Goal: Task Accomplishment & Management: Manage account settings

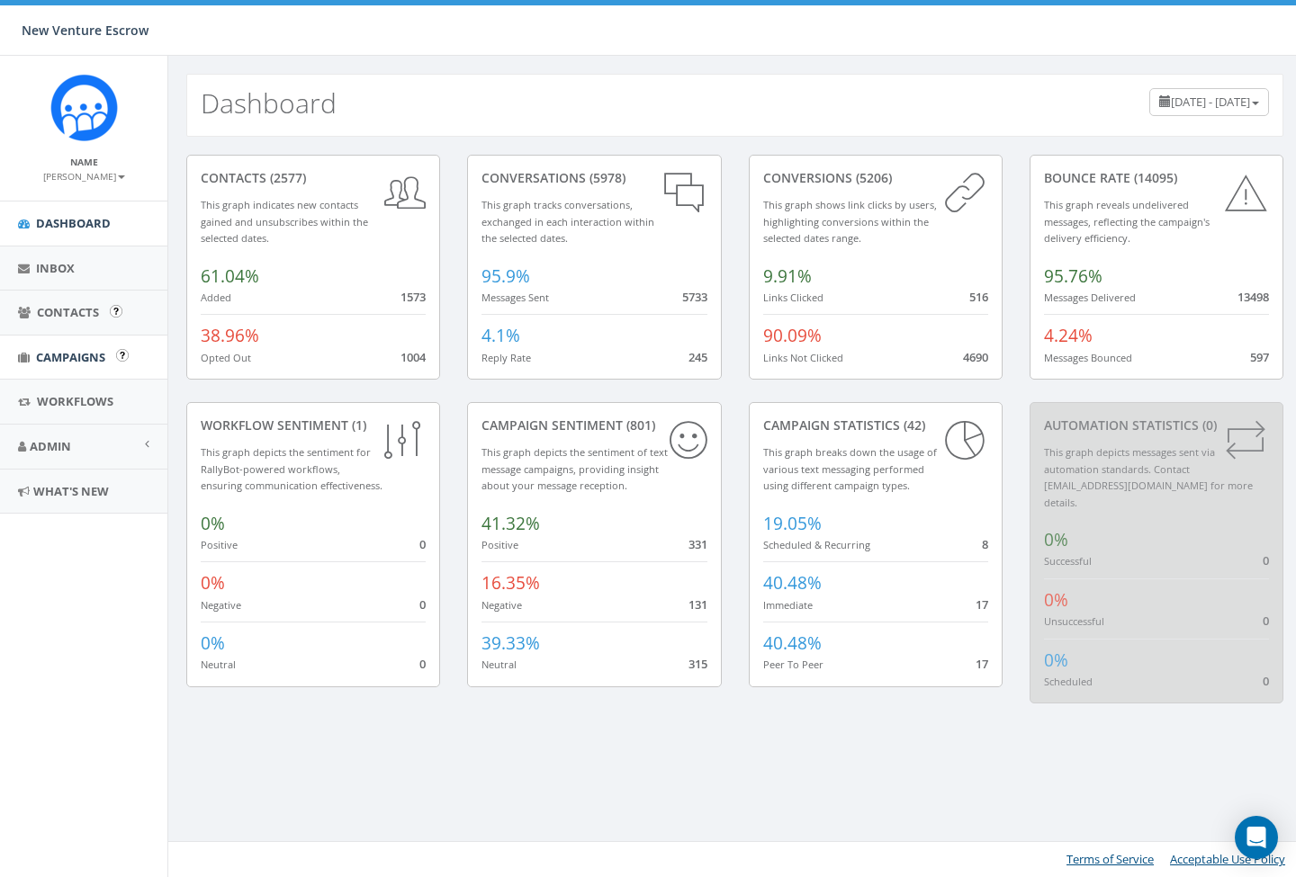
click at [68, 349] on span "Campaigns" at bounding box center [70, 357] width 69 height 16
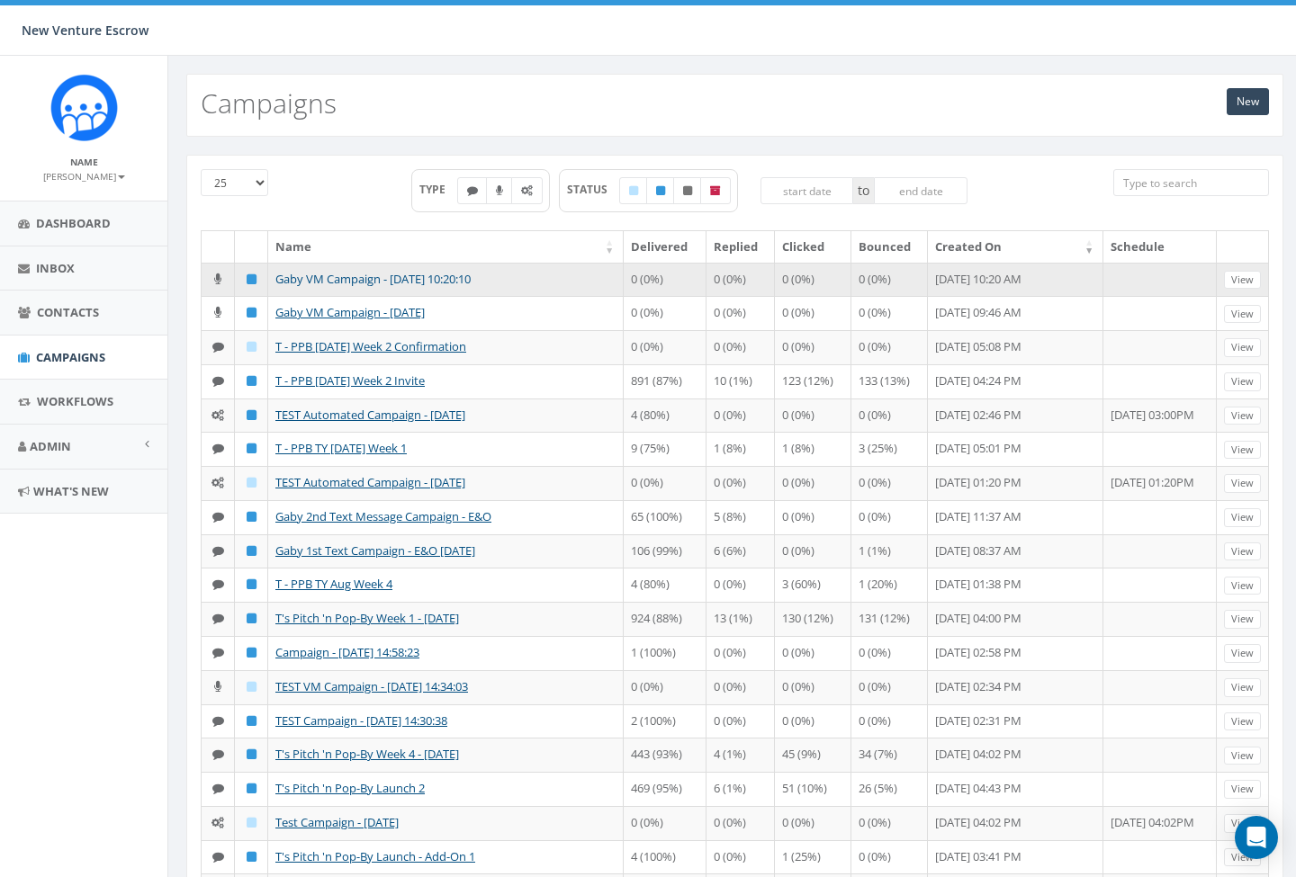
click at [387, 279] on link "Gaby VM Campaign - 09/10/2025, 10:20:10" at bounding box center [372, 279] width 195 height 16
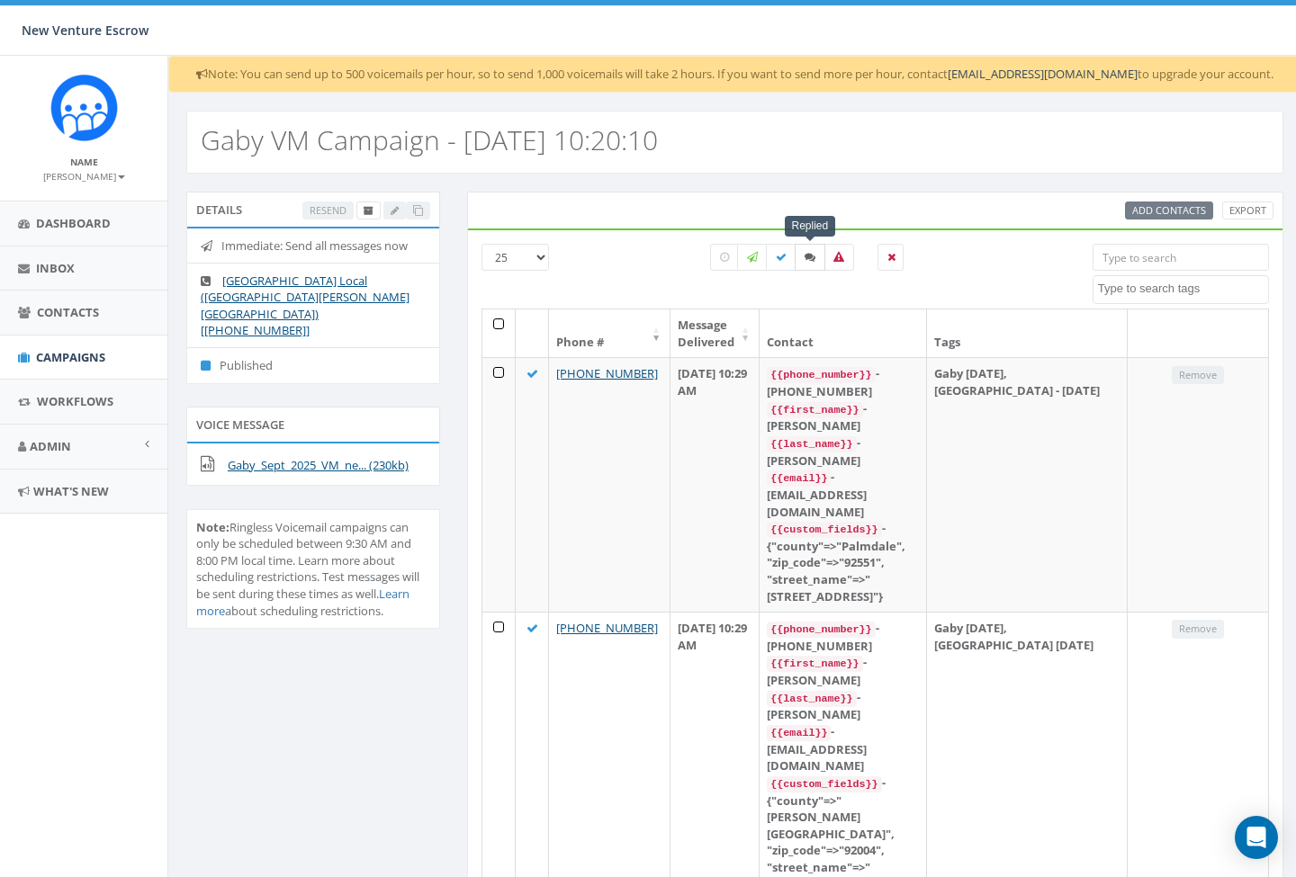
click at [810, 258] on icon at bounding box center [809, 257] width 11 height 11
checkbox input "true"
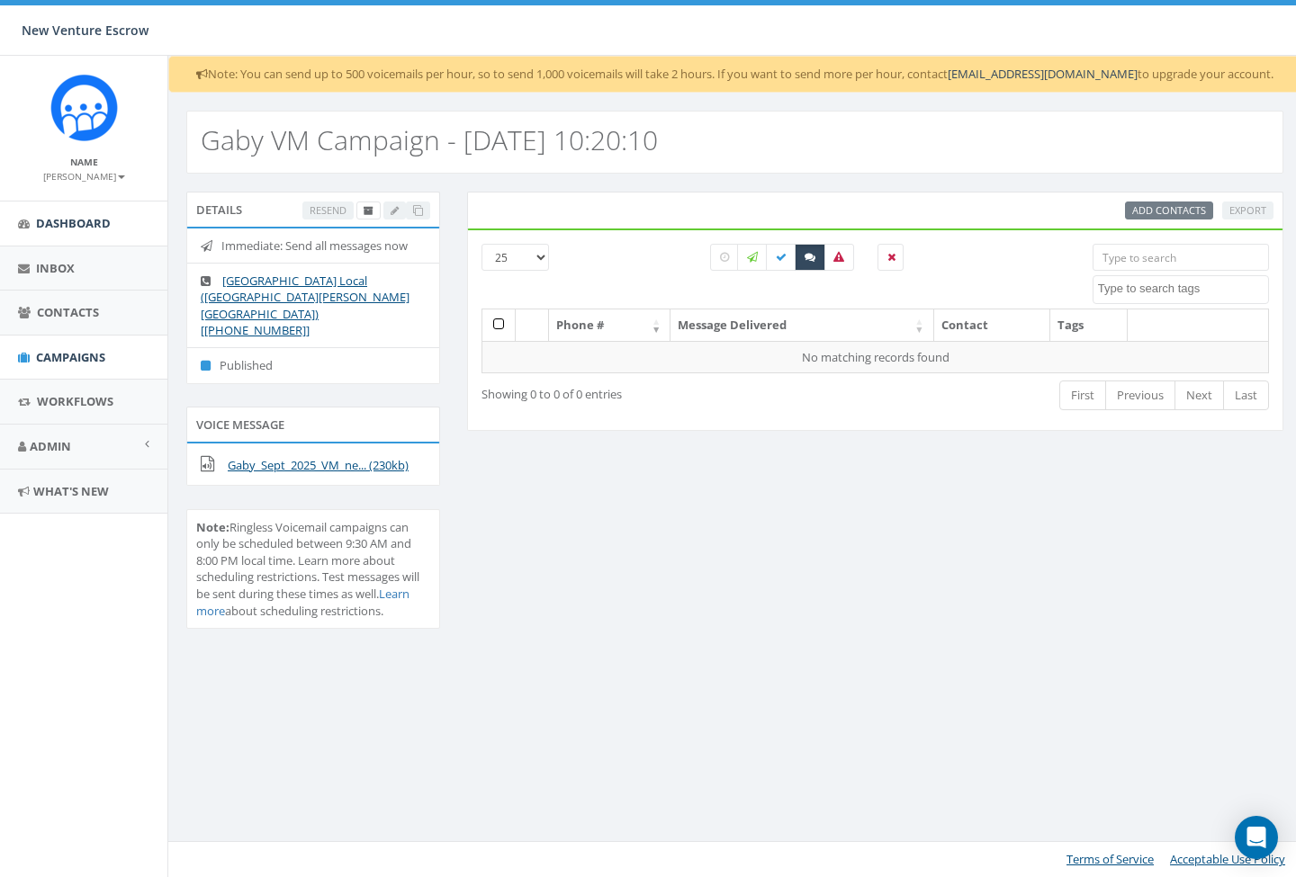
click at [76, 221] on span "Dashboard" at bounding box center [73, 223] width 75 height 16
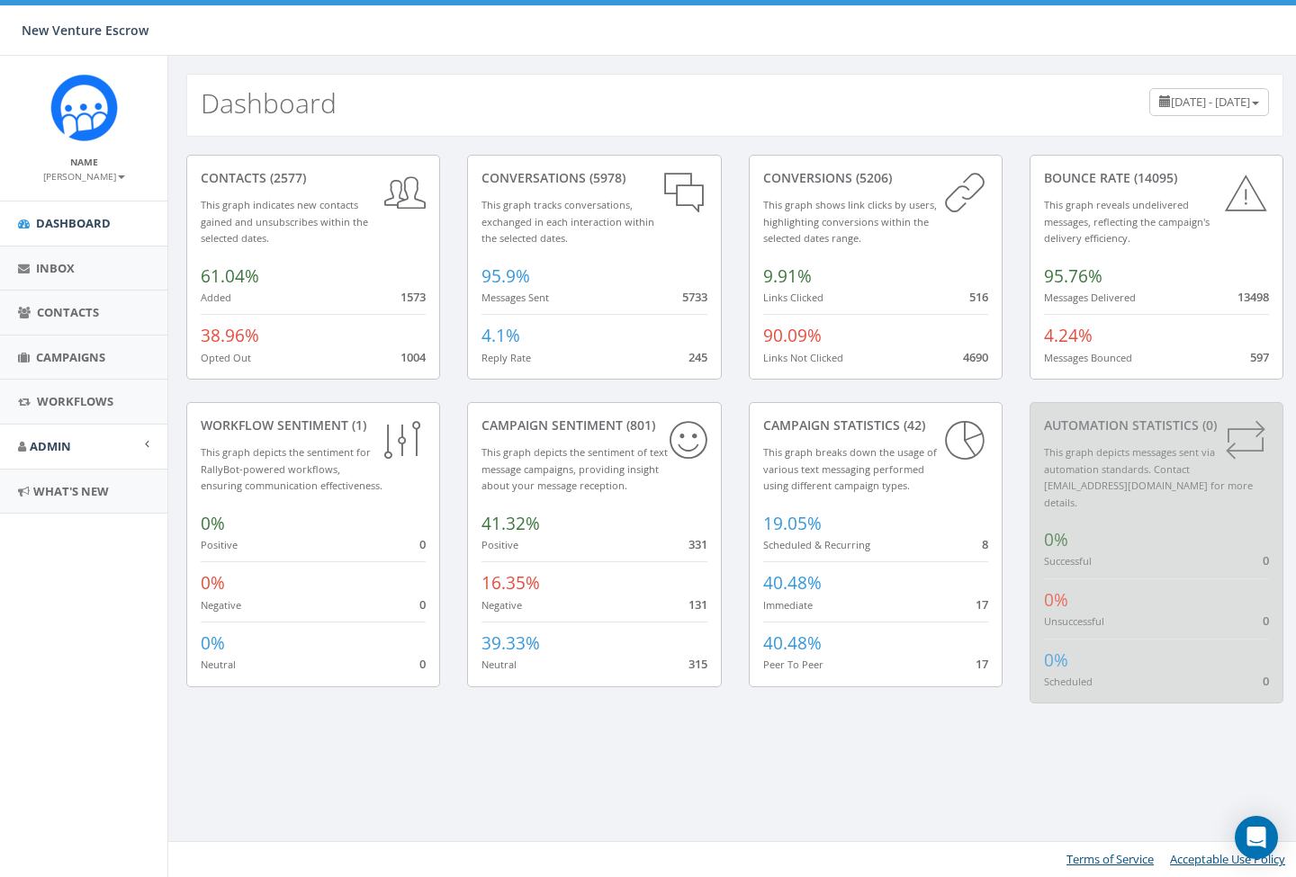
click at [139, 443] on link "Admin" at bounding box center [83, 447] width 167 height 44
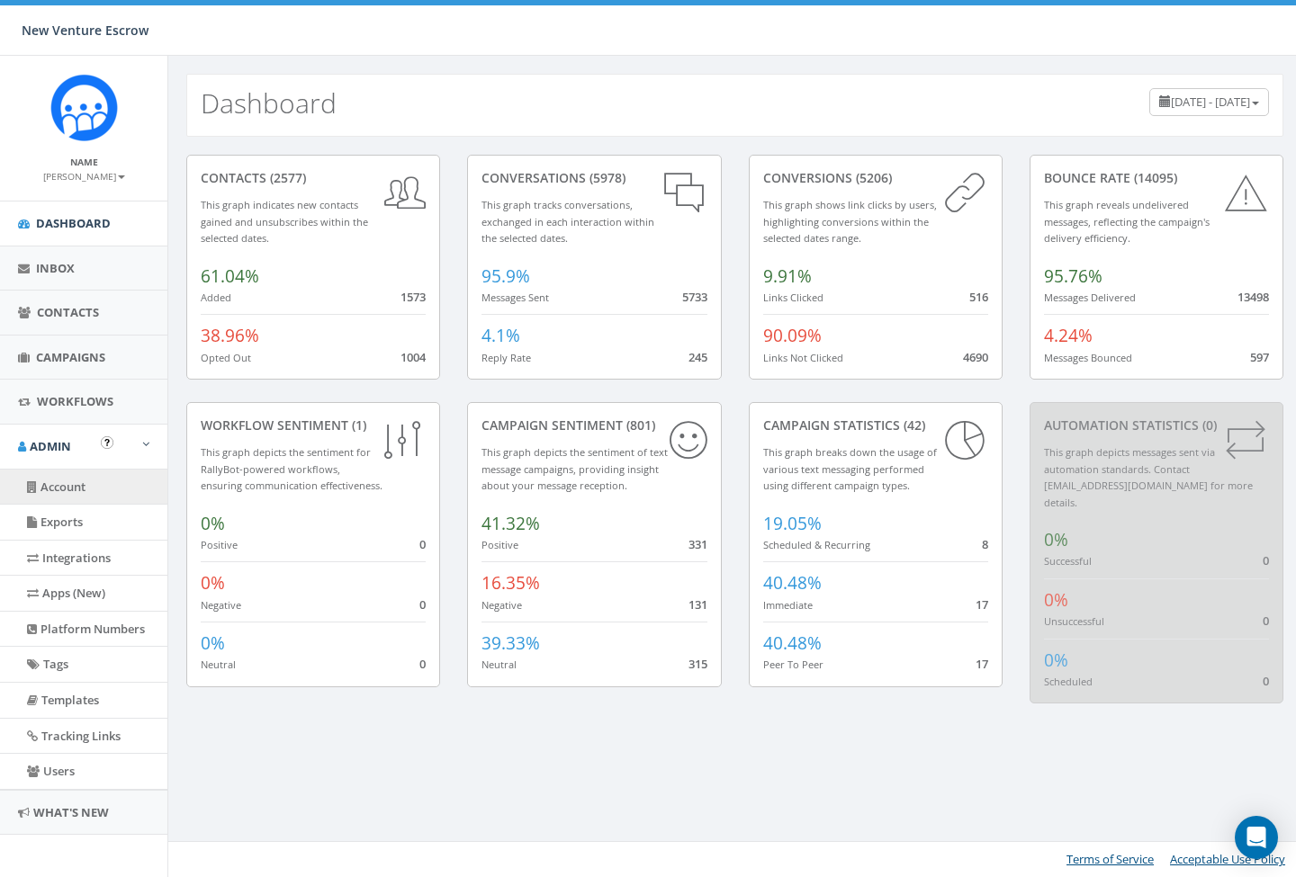
click at [67, 484] on link "Account" at bounding box center [83, 487] width 167 height 35
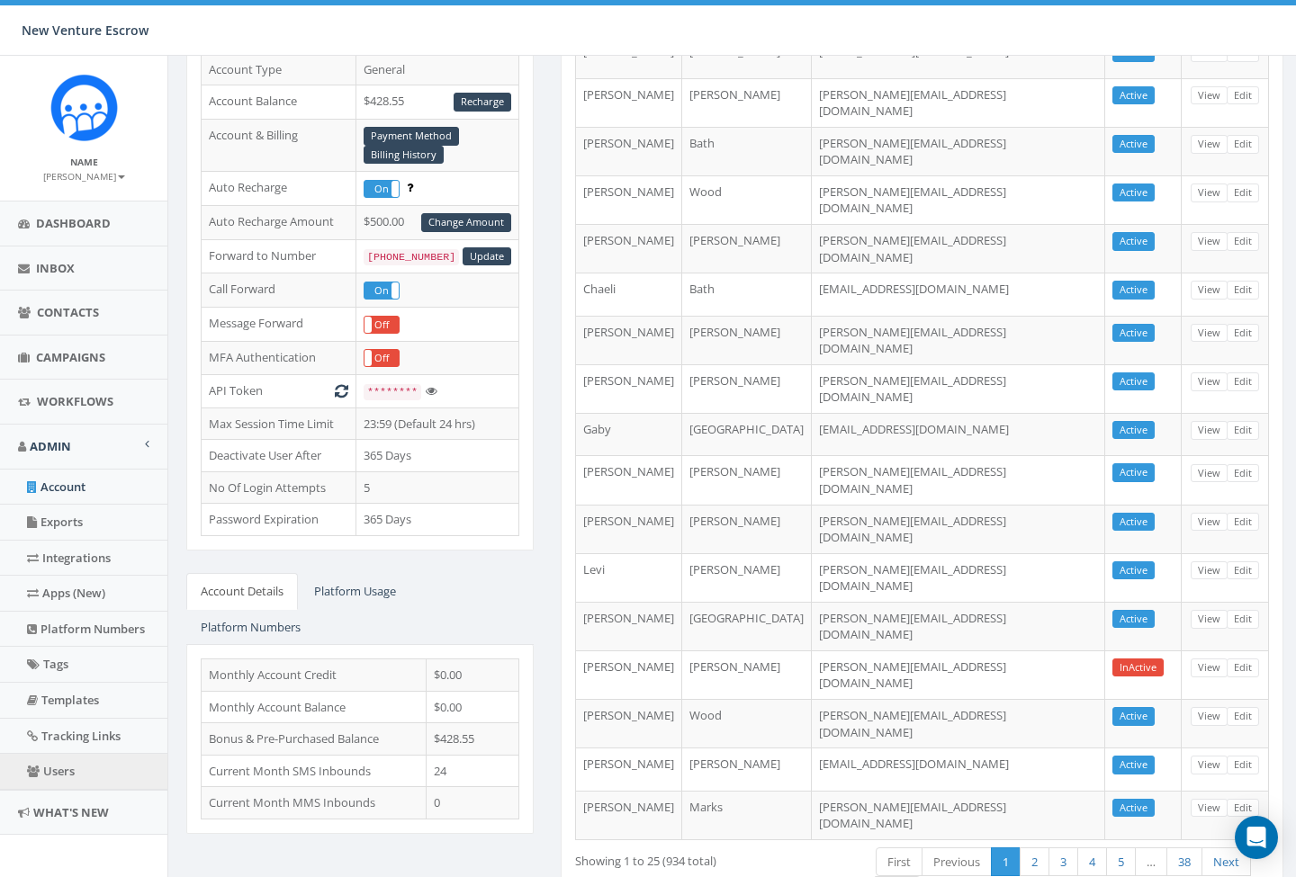
scroll to position [232, 0]
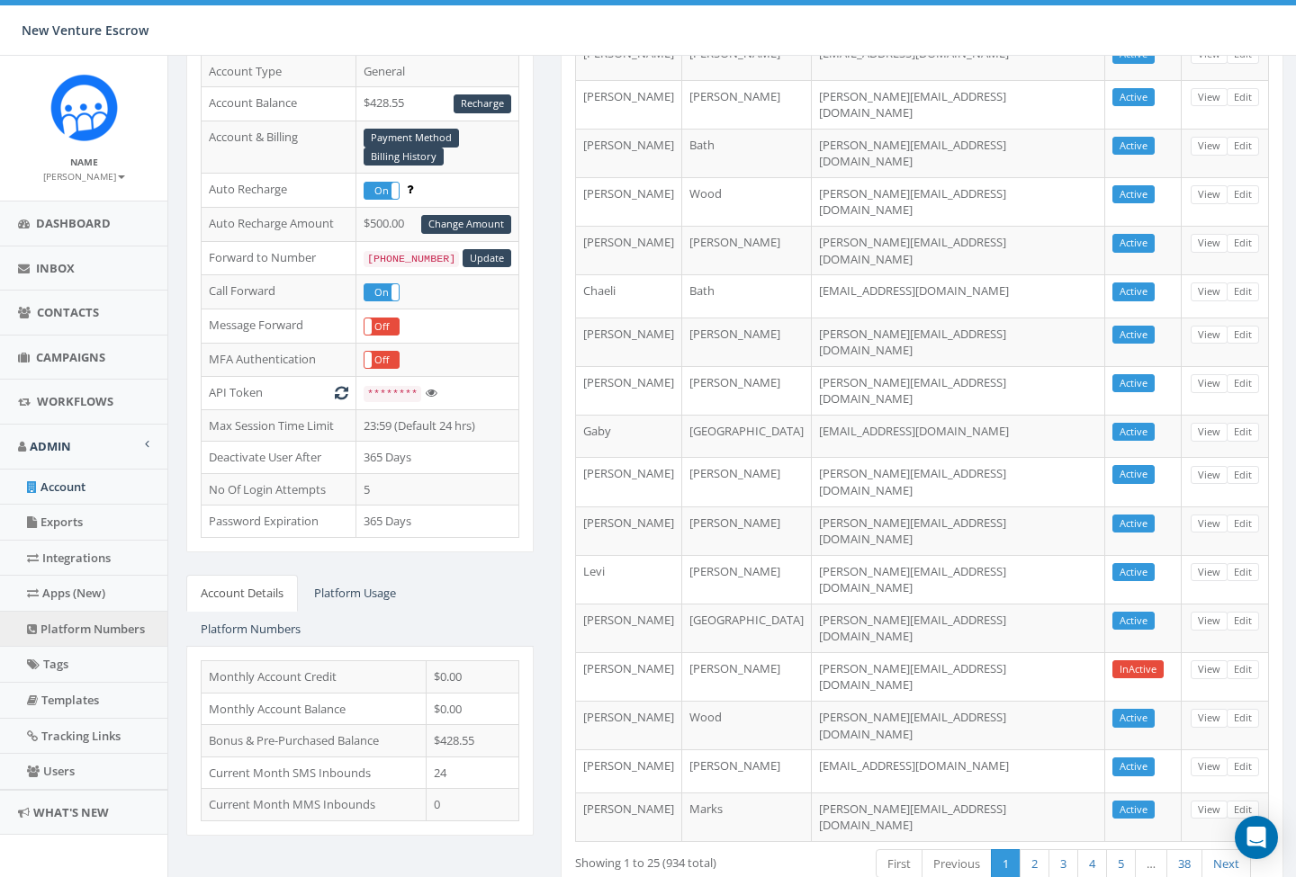
click at [96, 621] on link "Platform Numbers" at bounding box center [83, 629] width 167 height 35
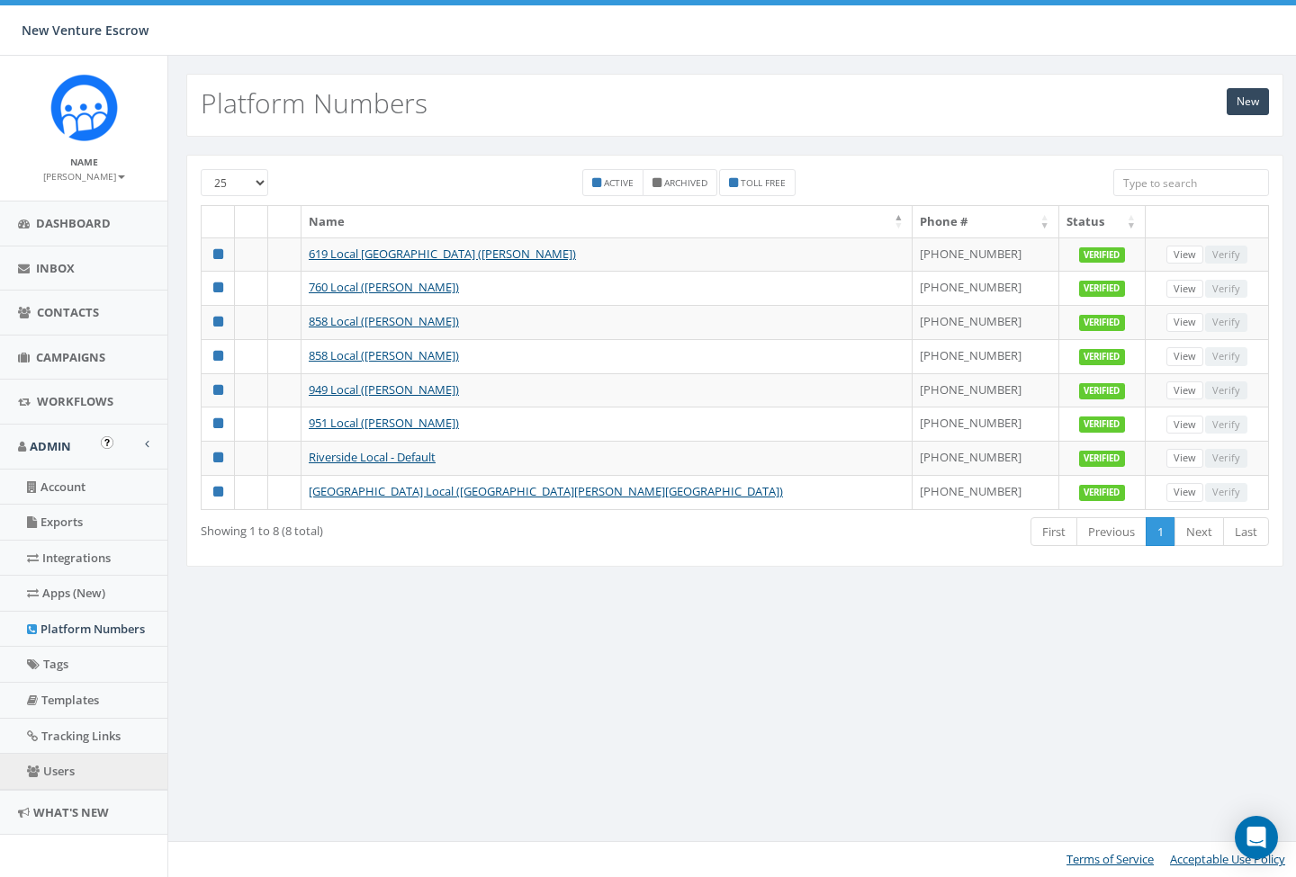
click at [67, 767] on link "Users" at bounding box center [83, 771] width 167 height 35
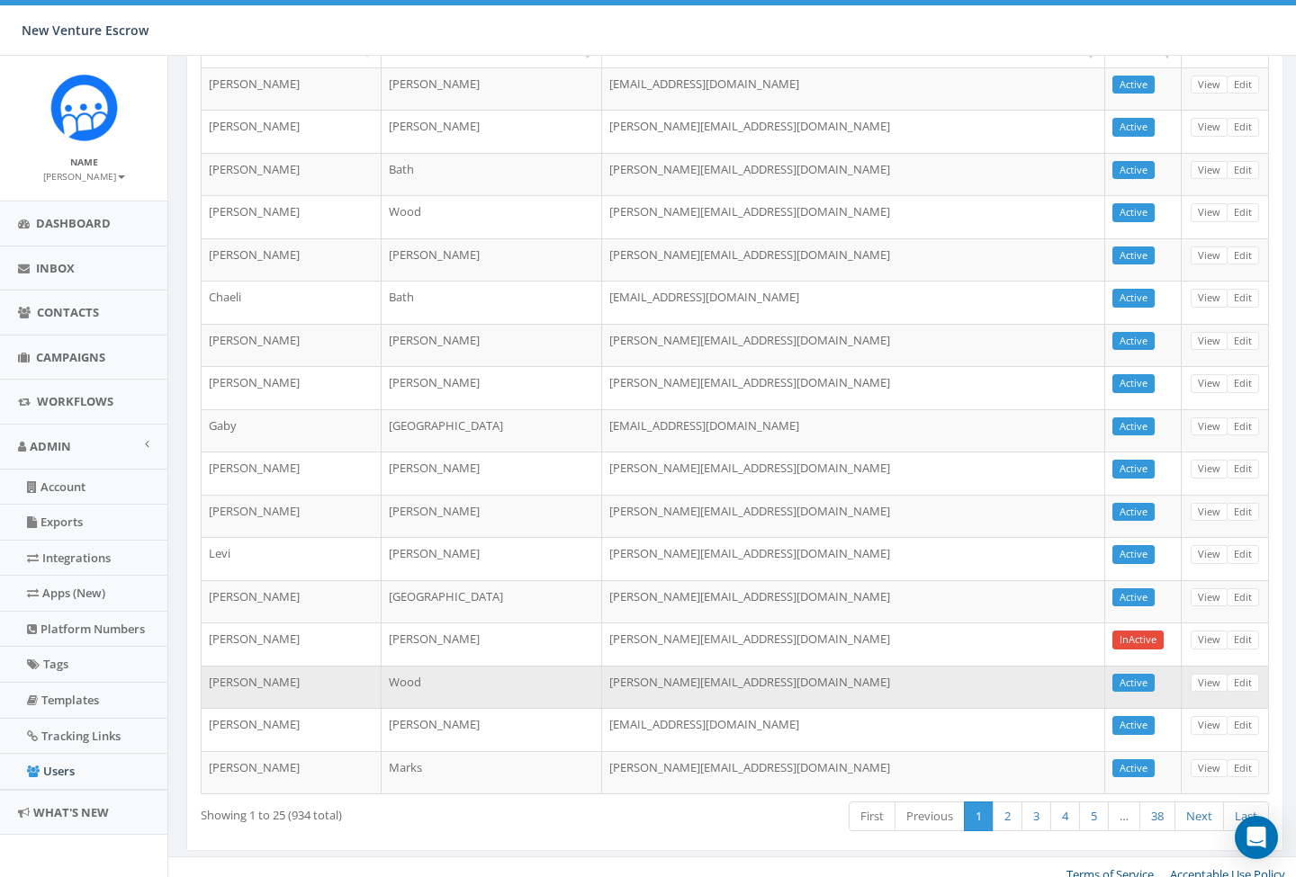
scroll to position [169, 0]
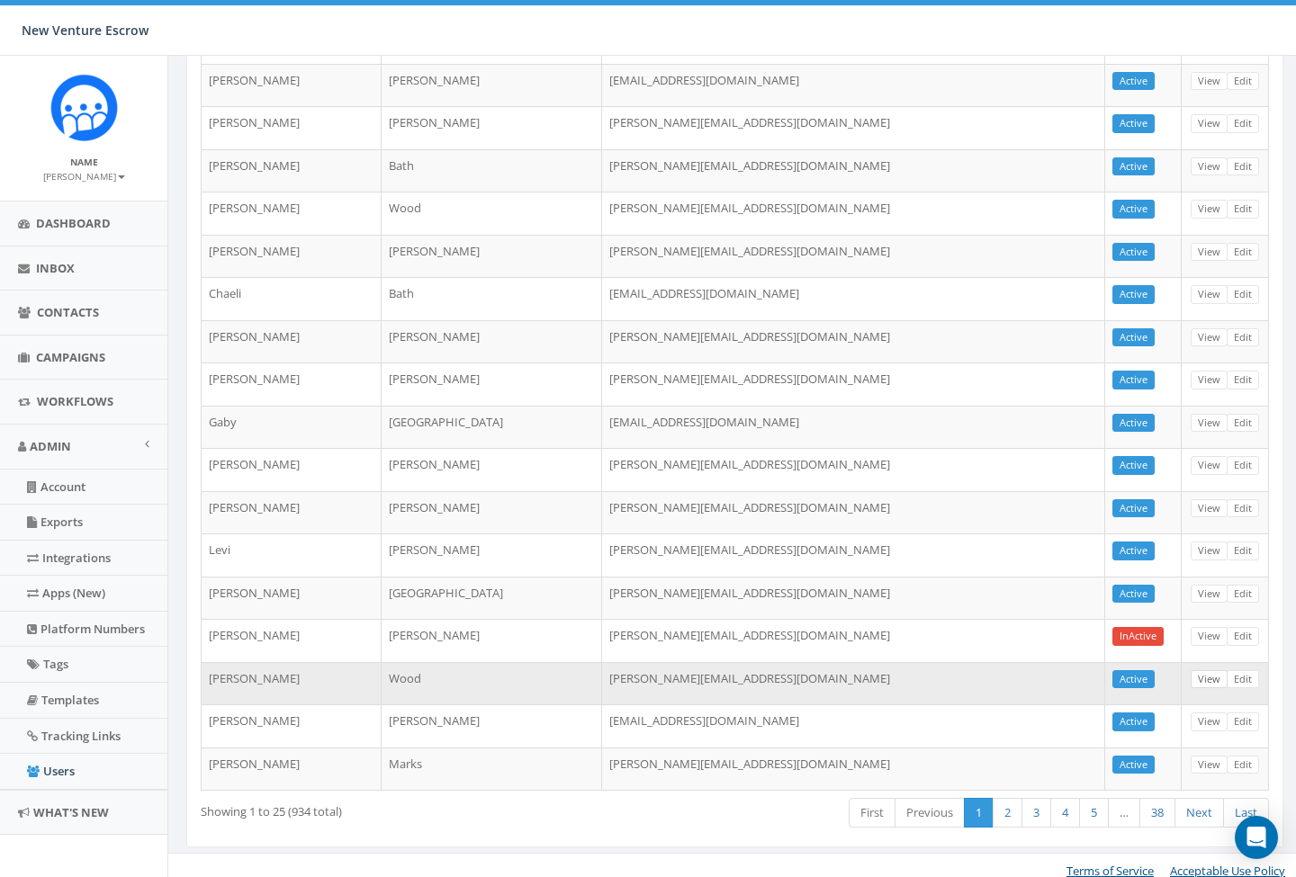
click at [1212, 673] on link "View" at bounding box center [1209, 679] width 37 height 19
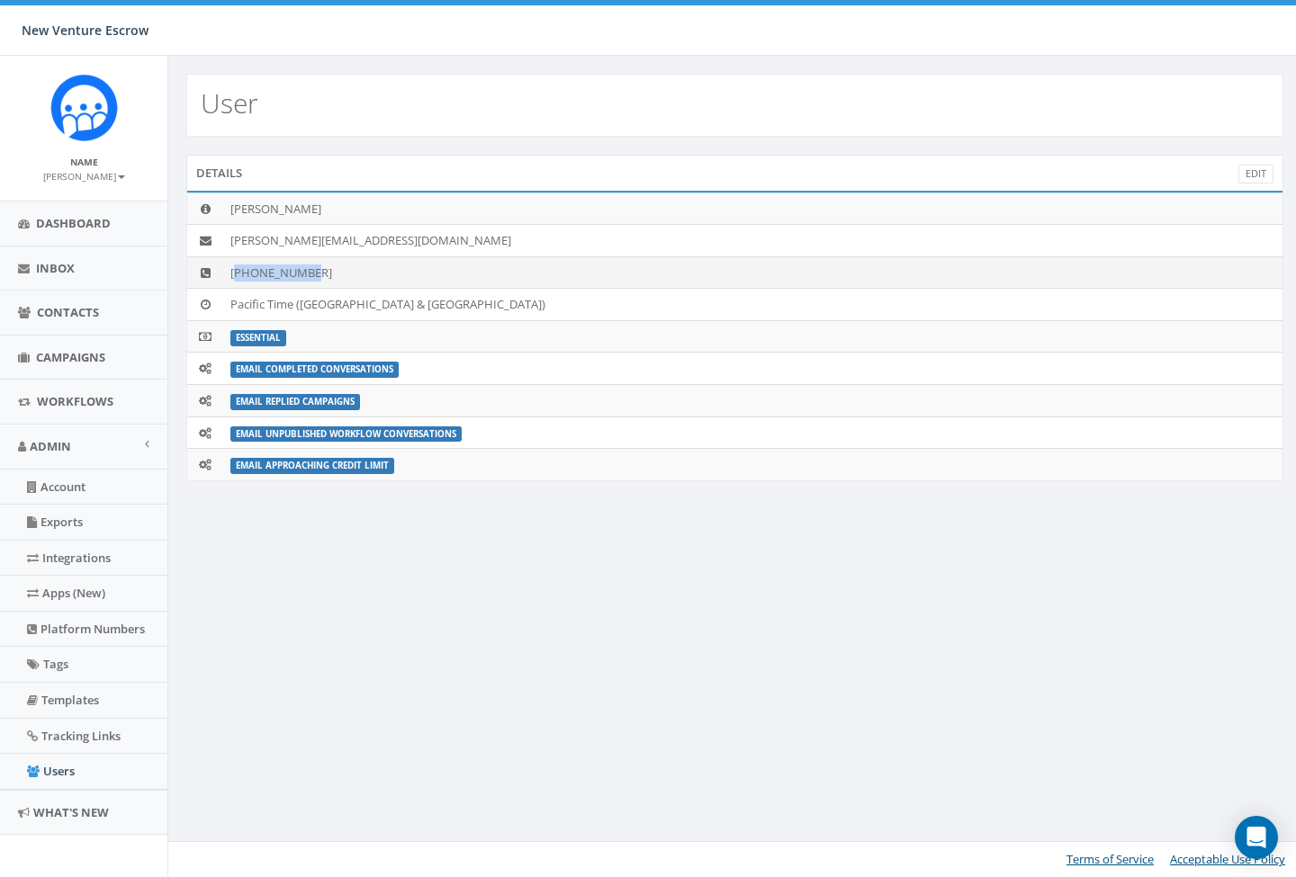
drag, startPoint x: 239, startPoint y: 272, endPoint x: 318, endPoint y: 271, distance: 78.3
click at [318, 271] on td "+18584499194" at bounding box center [752, 272] width 1059 height 32
click at [382, 276] on td "+18584499194" at bounding box center [752, 272] width 1059 height 32
click at [442, 594] on div "User Details Edit Nathan Wood nathan@newventureescrow.com +18584499194 Pacific …" at bounding box center [734, 467] width 1134 height 822
click at [72, 226] on span "Dashboard" at bounding box center [73, 223] width 75 height 16
